Goal: Task Accomplishment & Management: Manage account settings

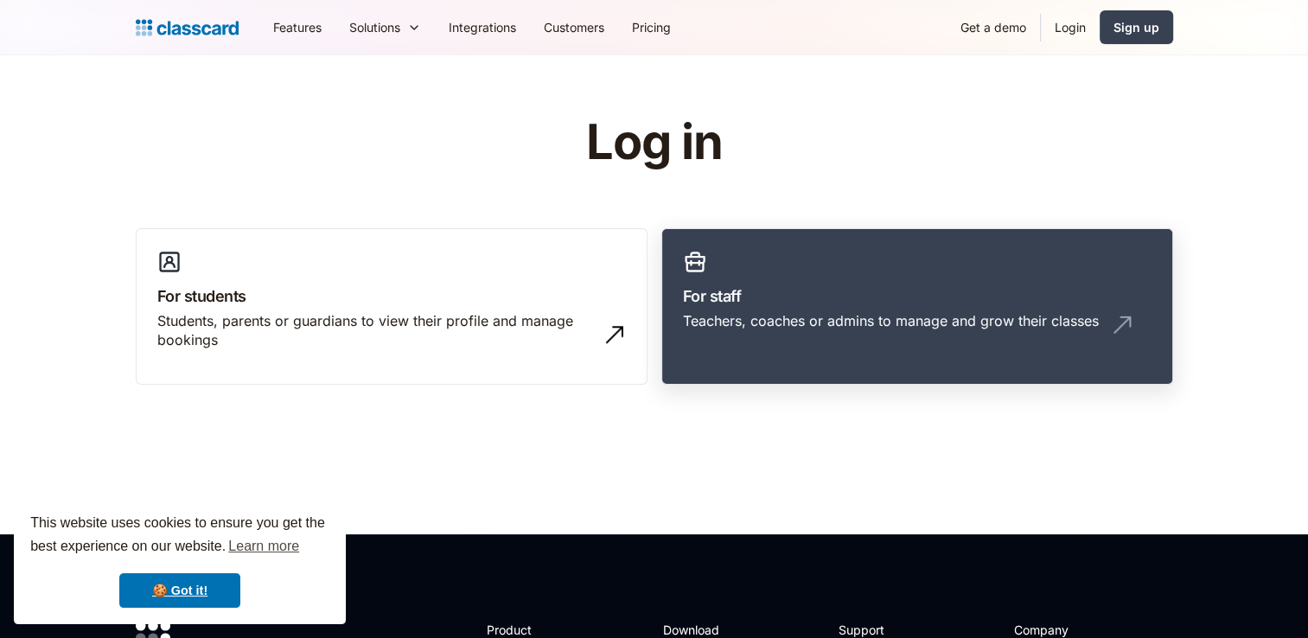
click at [761, 303] on h3 "For staff" at bounding box center [917, 295] width 469 height 23
click at [764, 339] on div "Teachers, coaches or admins to manage and grow their classes" at bounding box center [917, 327] width 469 height 33
